Goal: Transaction & Acquisition: Purchase product/service

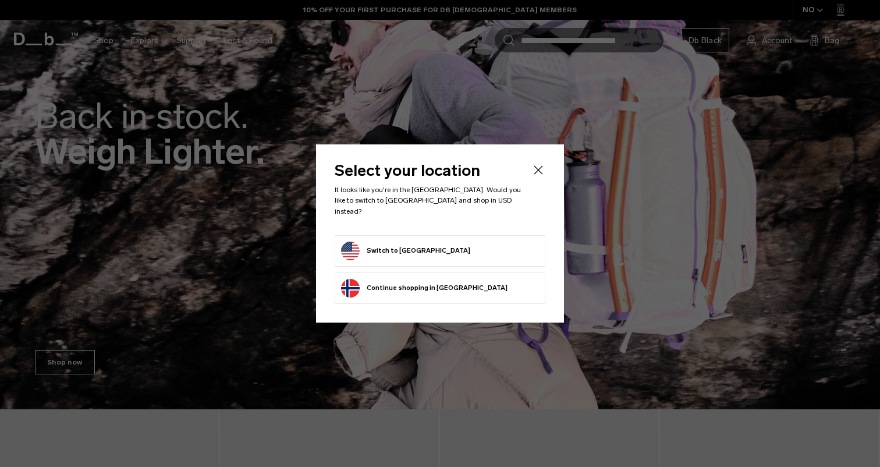
scroll to position [136, 0]
click at [462, 244] on form "Switch to United States" at bounding box center [440, 250] width 198 height 19
click at [405, 245] on button "Switch to United States" at bounding box center [405, 250] width 129 height 19
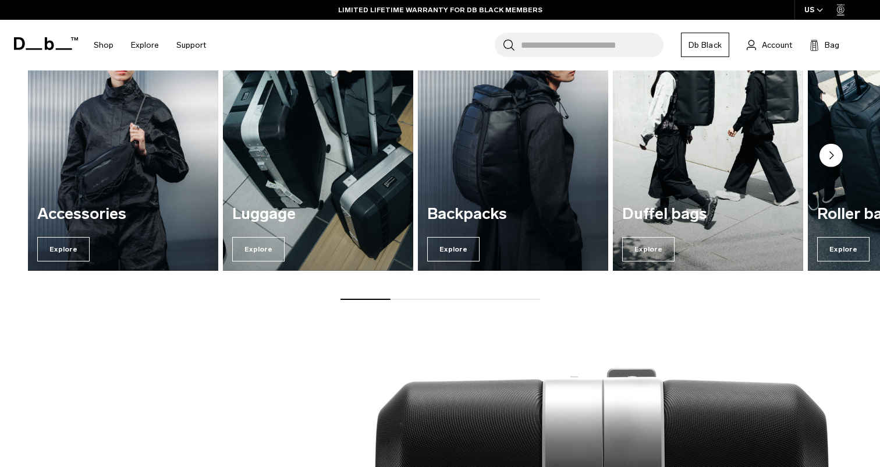
scroll to position [955, 0]
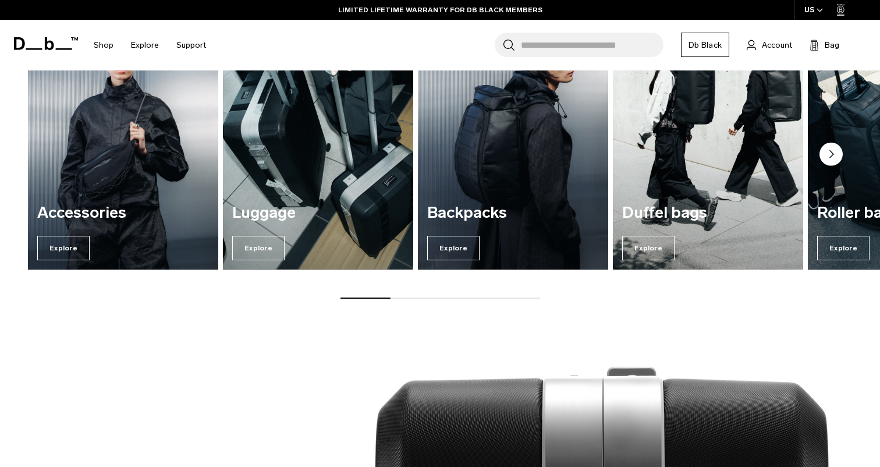
click at [736, 162] on img "4 / 7" at bounding box center [708, 141] width 196 height 265
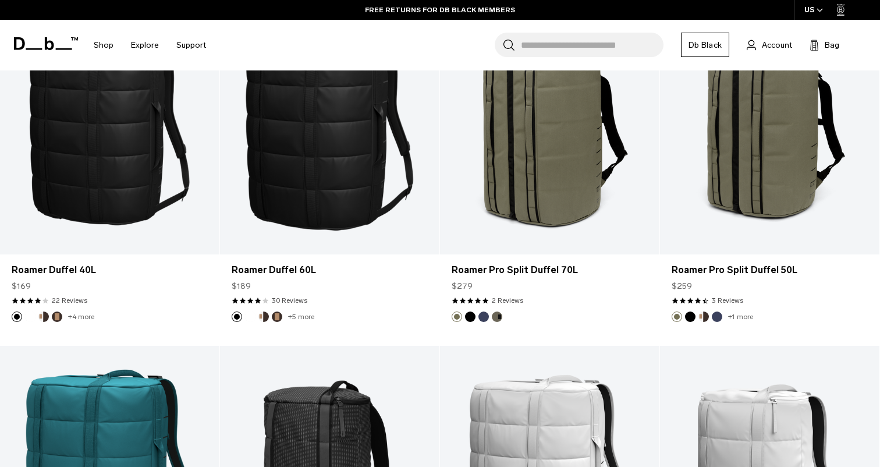
scroll to position [1294, 0]
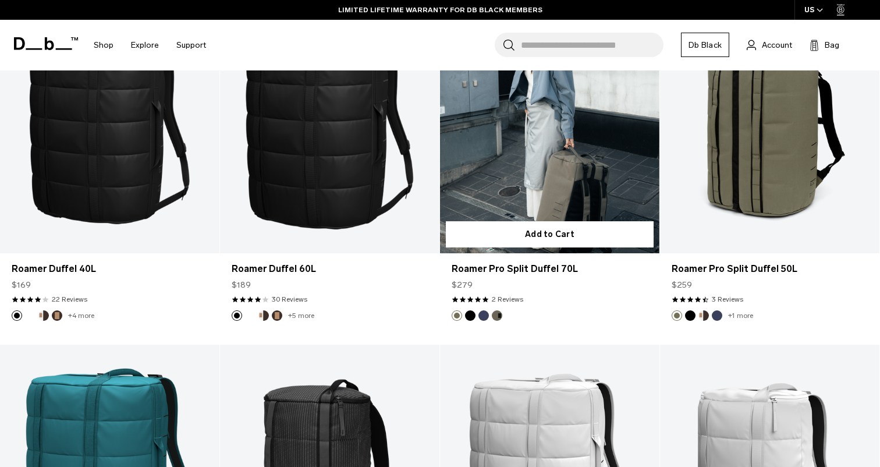
click at [576, 191] on link "Roamer Pro Split Duffel 70L" at bounding box center [549, 131] width 219 height 244
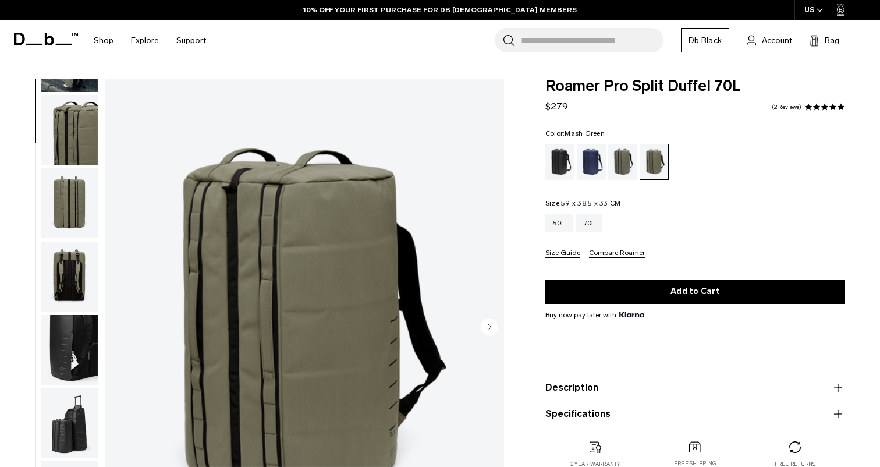
click at [65, 345] on img "button" at bounding box center [69, 350] width 56 height 70
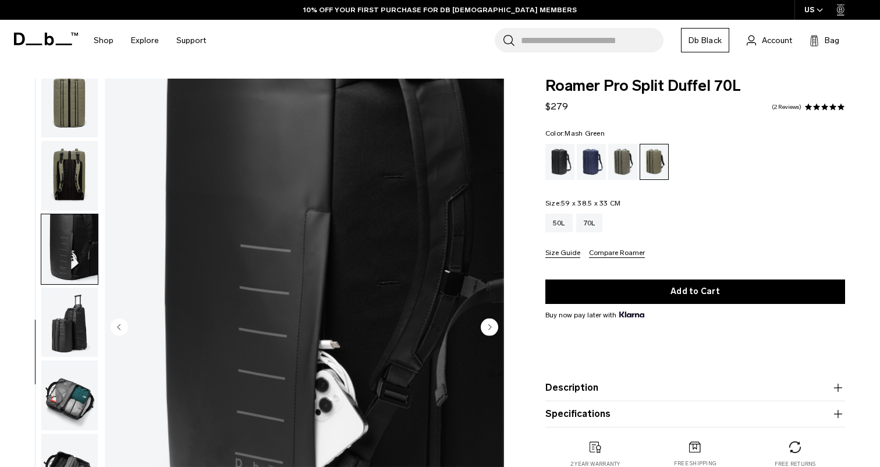
scroll to position [240, 0]
click at [74, 400] on img "button" at bounding box center [69, 395] width 56 height 70
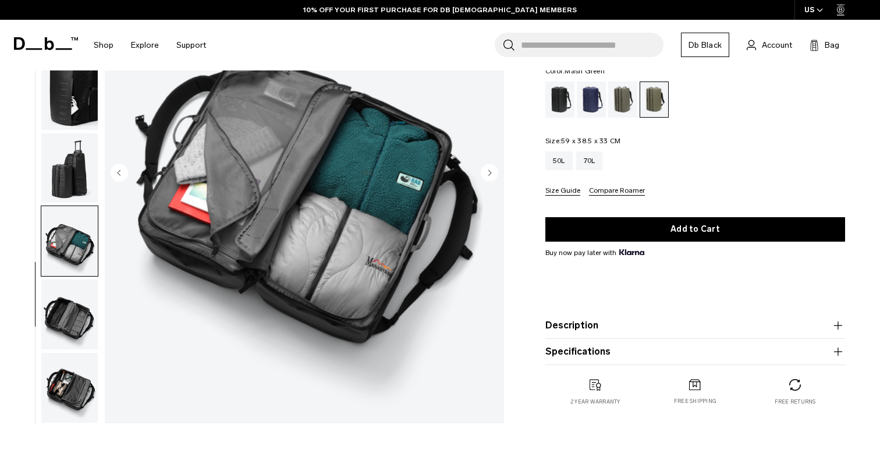
scroll to position [161, 0]
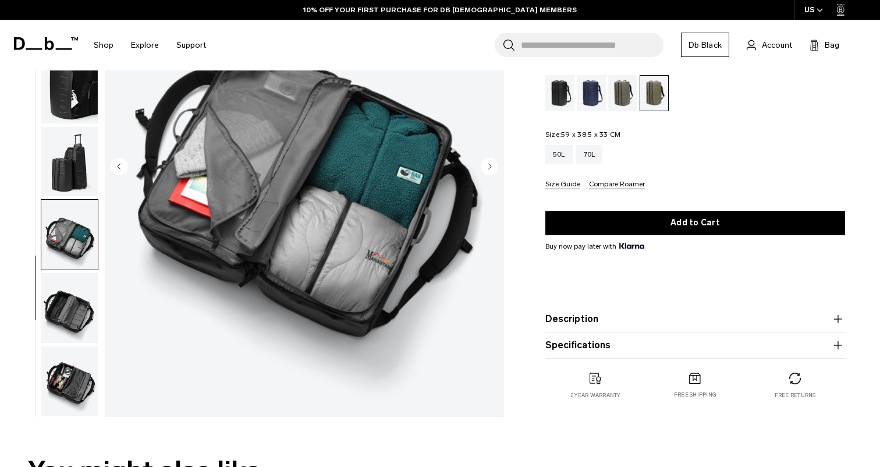
click at [70, 318] on img "button" at bounding box center [69, 308] width 56 height 70
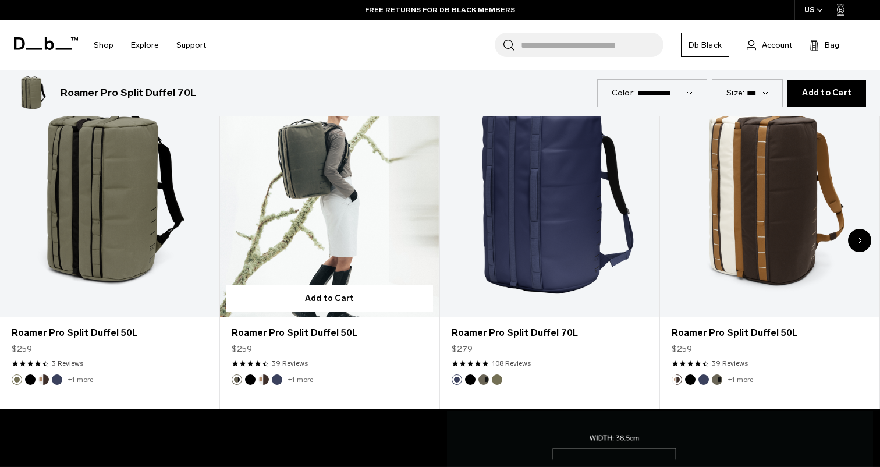
scroll to position [613, 0]
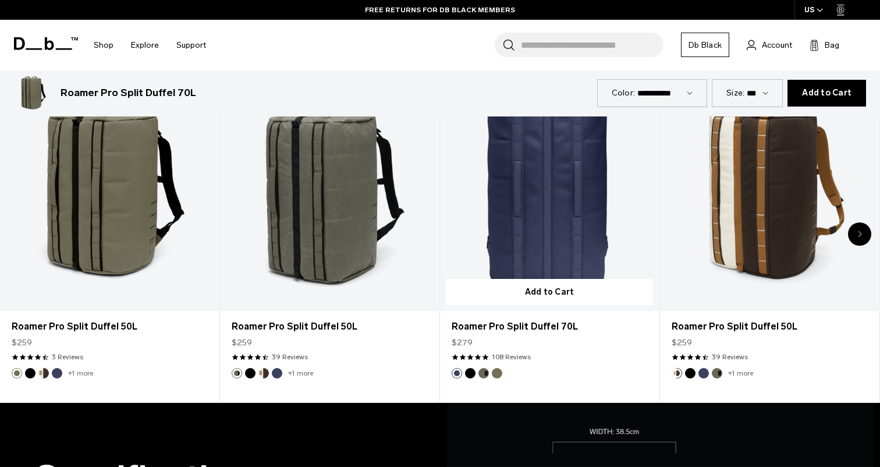
click at [535, 205] on link "Roamer Pro Split Duffel 70L" at bounding box center [549, 189] width 219 height 243
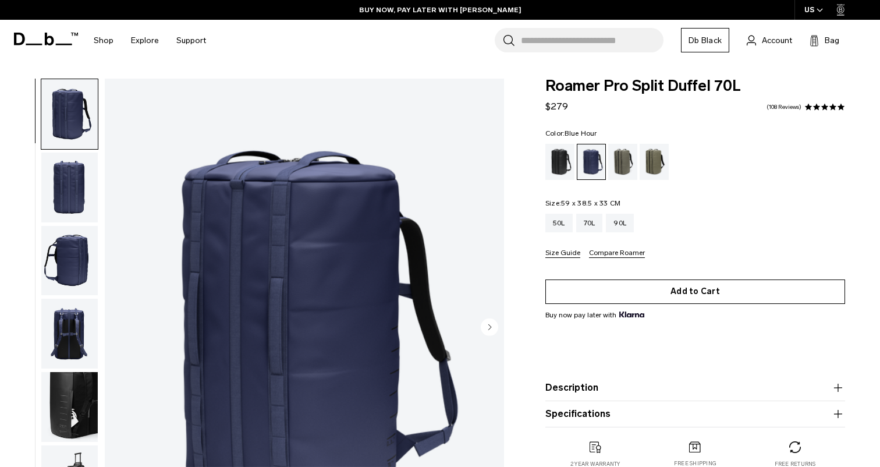
click at [700, 292] on button "Add to Cart" at bounding box center [695, 291] width 300 height 24
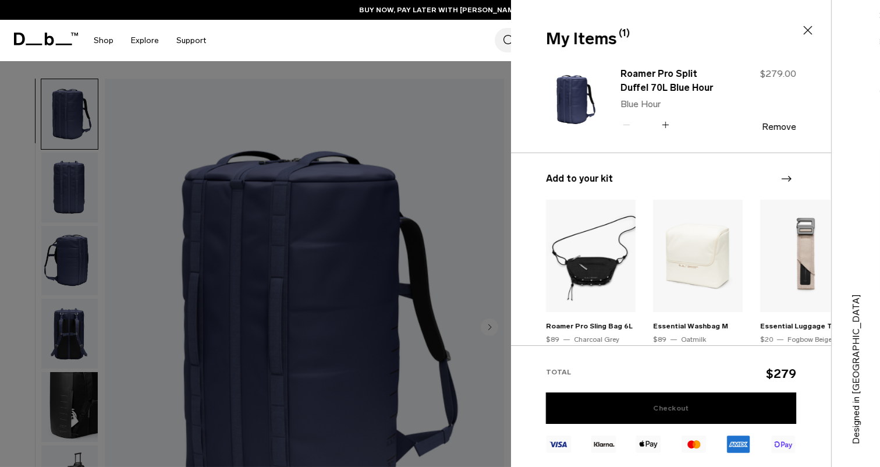
click at [669, 404] on link "Checkout" at bounding box center [671, 407] width 250 height 31
